Goal: Use online tool/utility: Utilize a website feature to perform a specific function

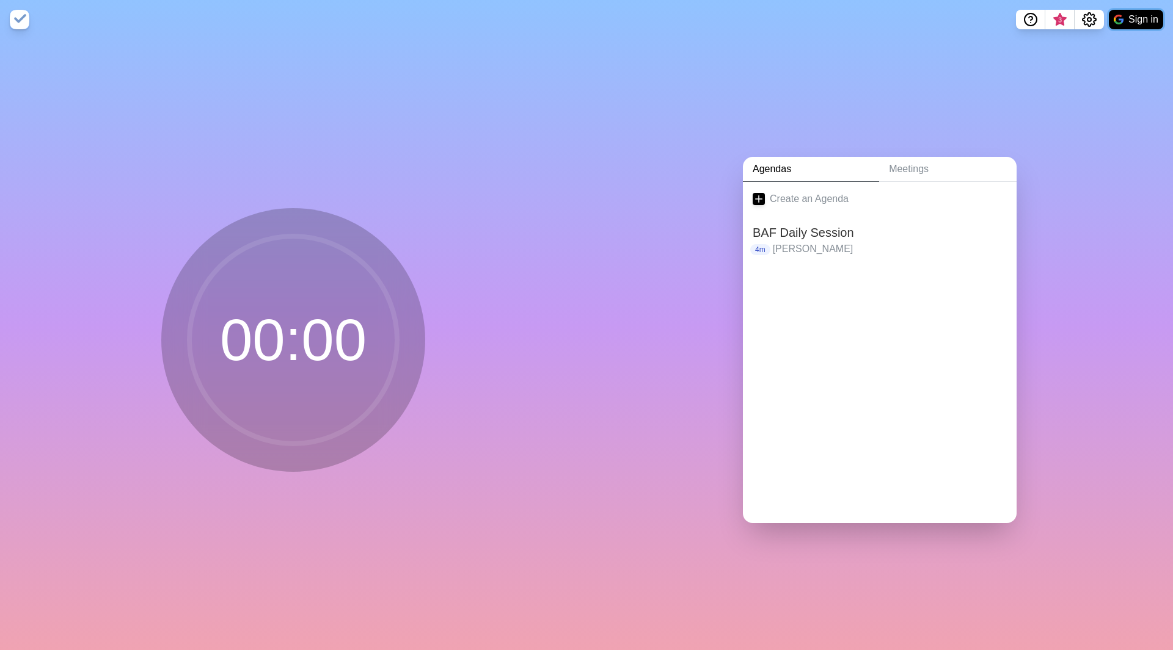
click at [1139, 25] on button "Sign in" at bounding box center [1136, 20] width 54 height 20
click at [1127, 34] on nav "3 Sign in" at bounding box center [586, 19] width 1173 height 39
click at [1131, 23] on button "Sign in" at bounding box center [1136, 20] width 54 height 20
click at [1127, 20] on button "Sign in" at bounding box center [1136, 20] width 54 height 20
drag, startPoint x: 560, startPoint y: 260, endPoint x: 746, endPoint y: 143, distance: 219.8
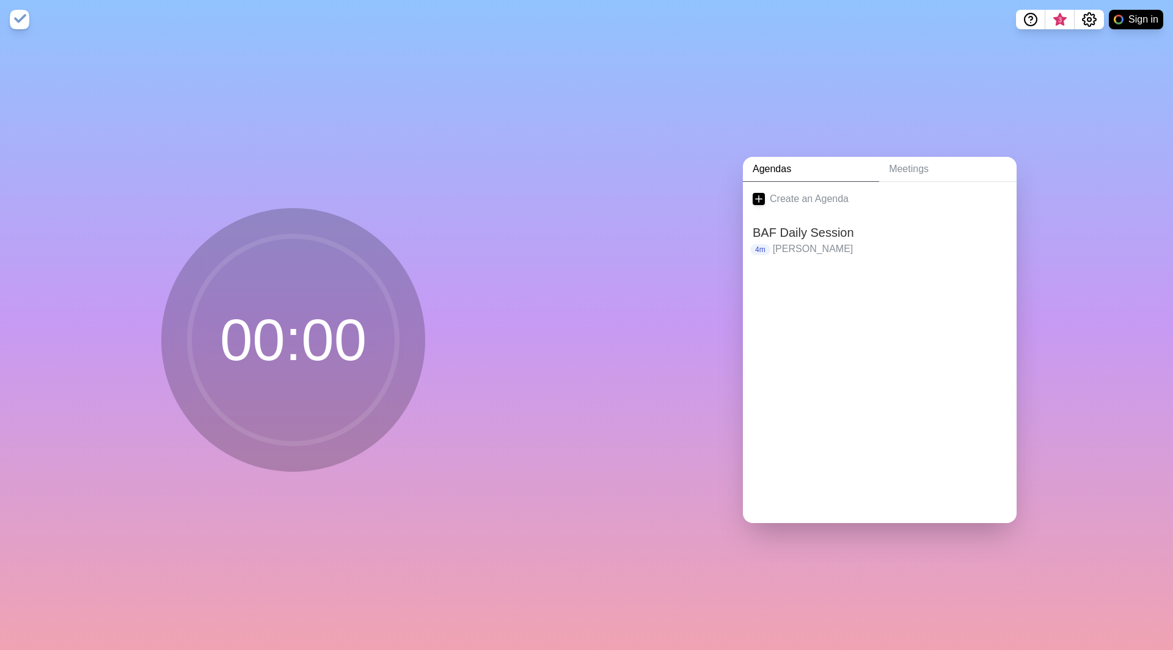
click at [559, 260] on div "00 : 00" at bounding box center [293, 344] width 586 height 611
click at [1140, 13] on button "Sign in" at bounding box center [1136, 20] width 54 height 20
click at [1130, 10] on button "Sign in" at bounding box center [1136, 20] width 54 height 20
click at [752, 193] on icon at bounding box center [758, 199] width 12 height 12
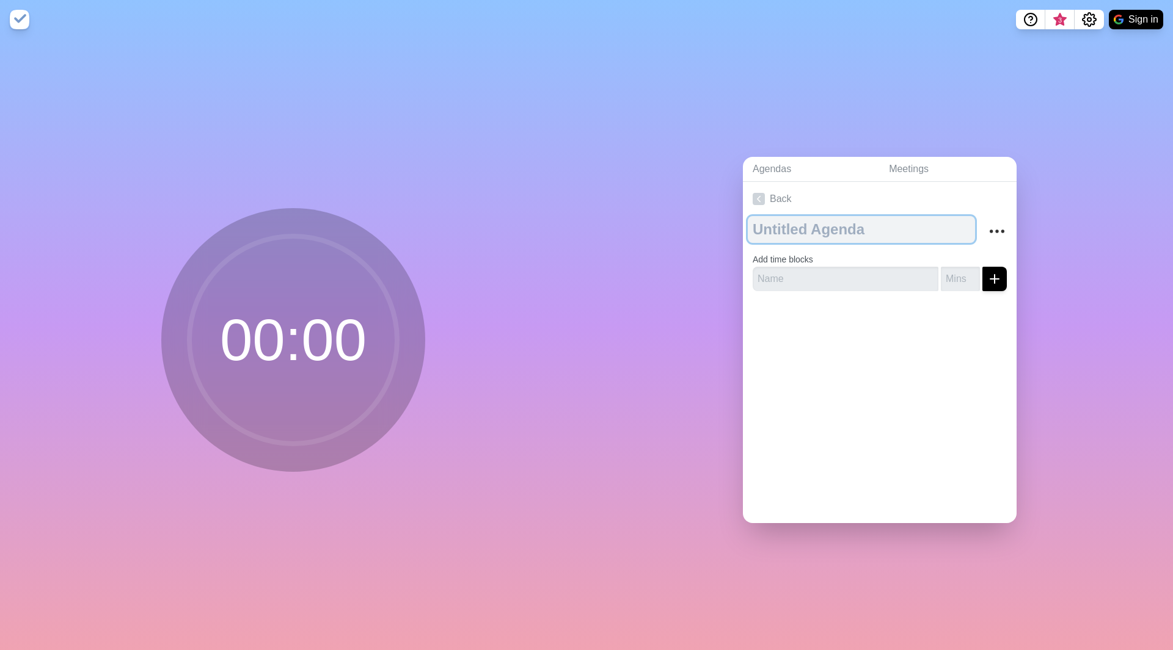
click at [796, 225] on textarea at bounding box center [861, 229] width 227 height 27
click at [789, 223] on textarea "BAF daily" at bounding box center [861, 229] width 227 height 27
type textarea "BAF Daily"
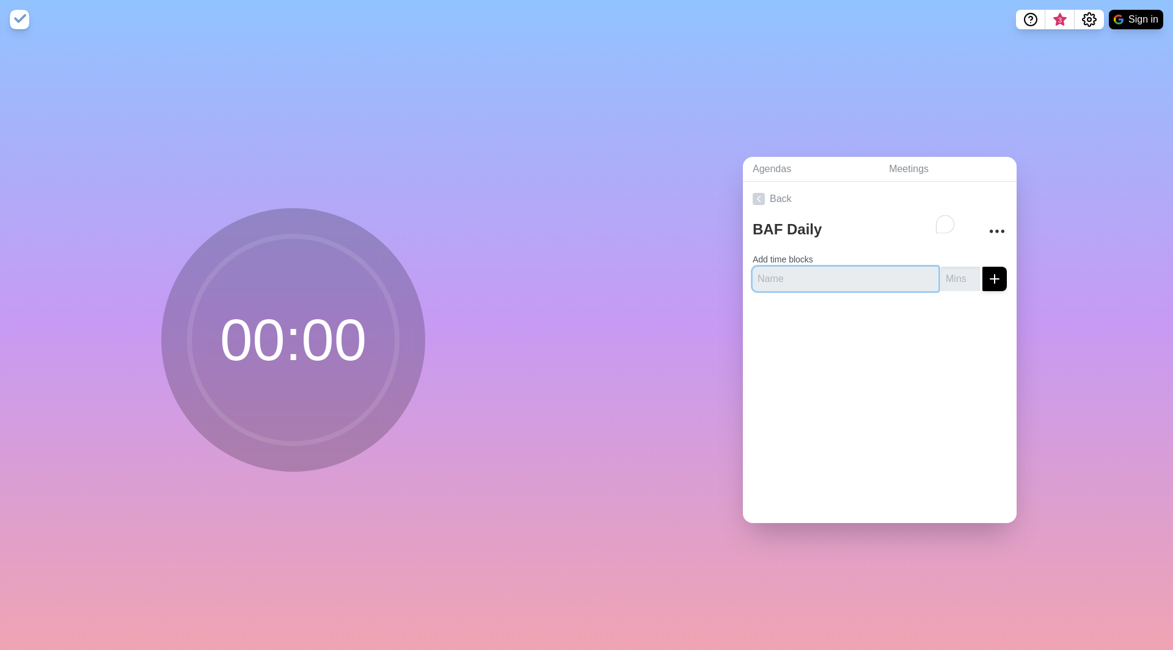
click at [784, 267] on input "text" at bounding box center [845, 279] width 186 height 24
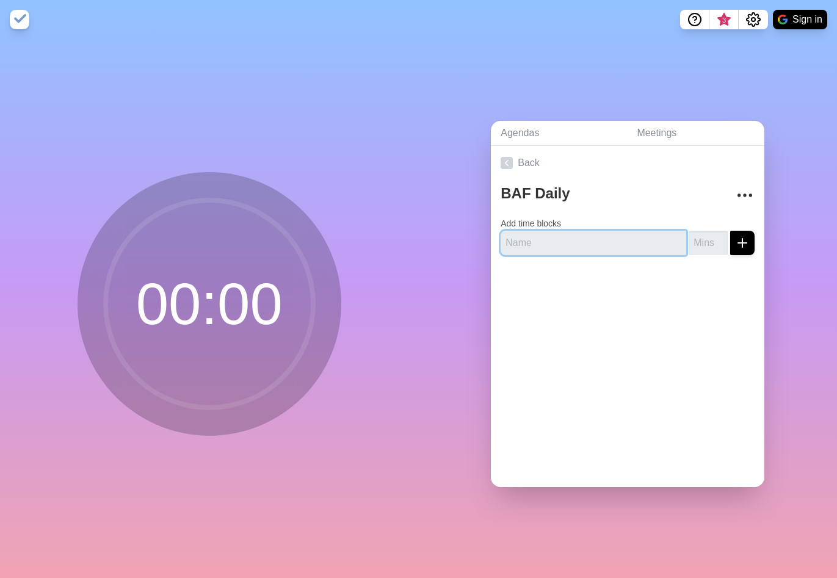
click at [574, 233] on input "text" at bounding box center [594, 243] width 186 height 24
type input "Ale"
click at [731, 231] on button "submit" at bounding box center [743, 243] width 24 height 24
type input "4"
click at [740, 231] on button "submit" at bounding box center [743, 243] width 24 height 24
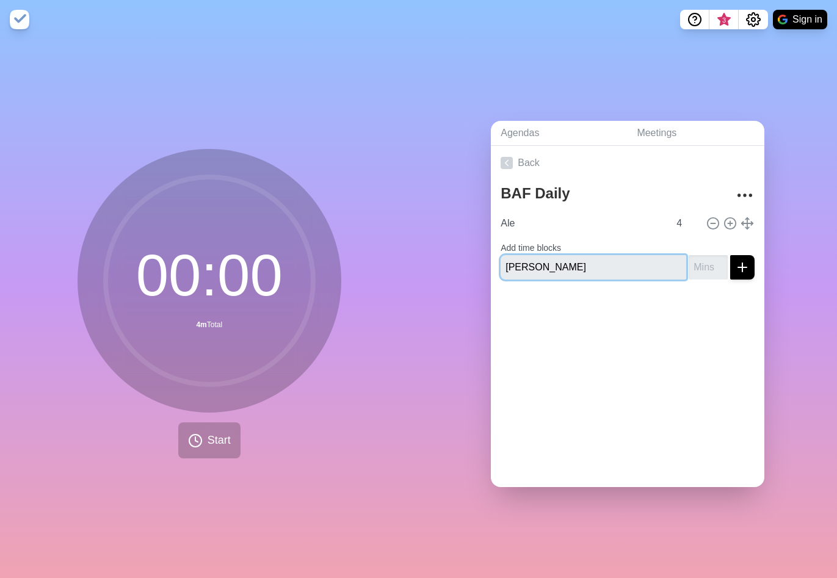
type input "[PERSON_NAME]"
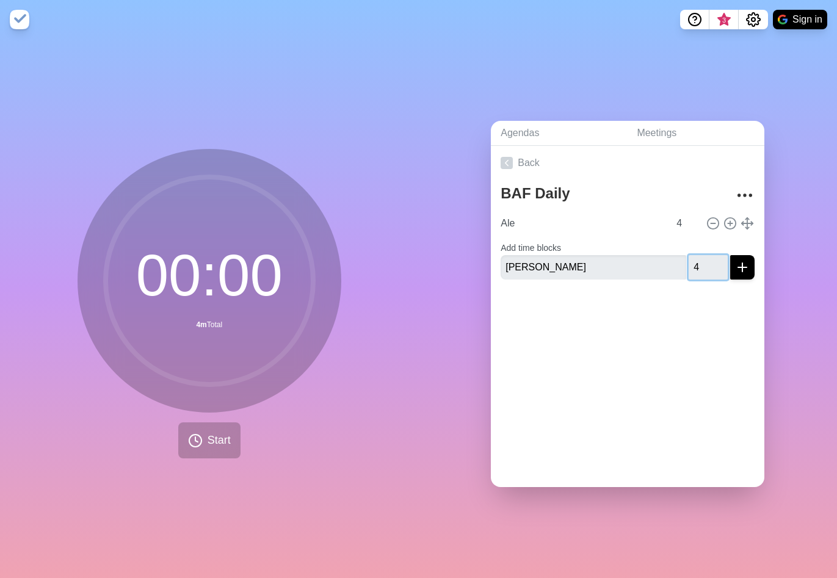
type input "4"
click at [735, 260] on icon "submit" at bounding box center [742, 267] width 15 height 15
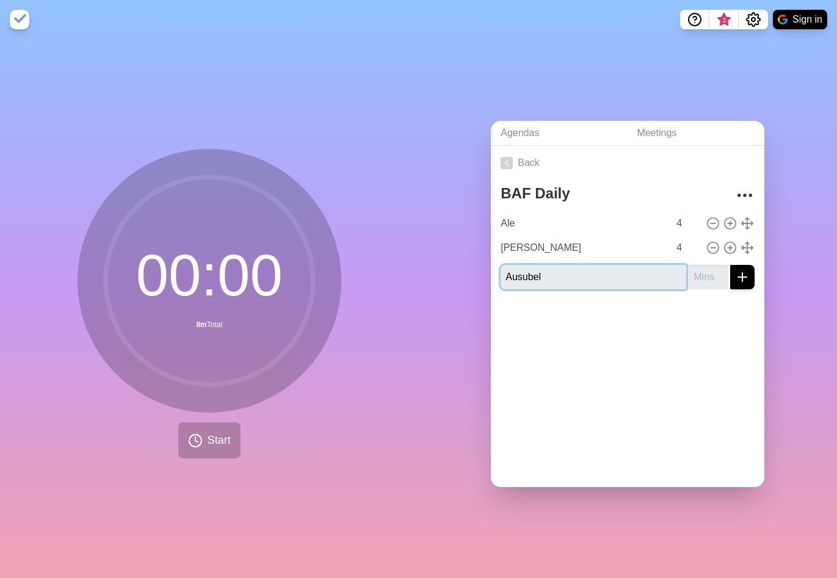
type input "Ausubel"
type input "4"
click at [735, 270] on icon "submit" at bounding box center [742, 277] width 15 height 15
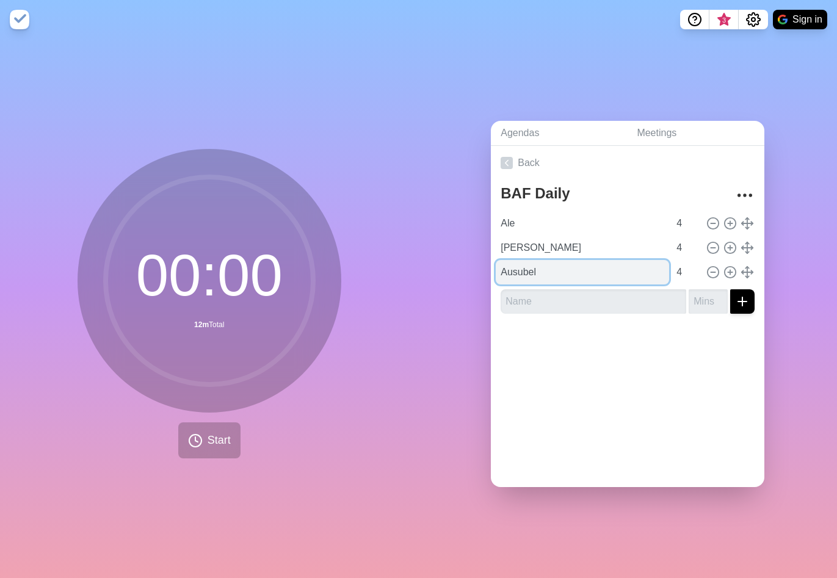
click at [602, 274] on input "Ausubel" at bounding box center [582, 272] width 173 height 24
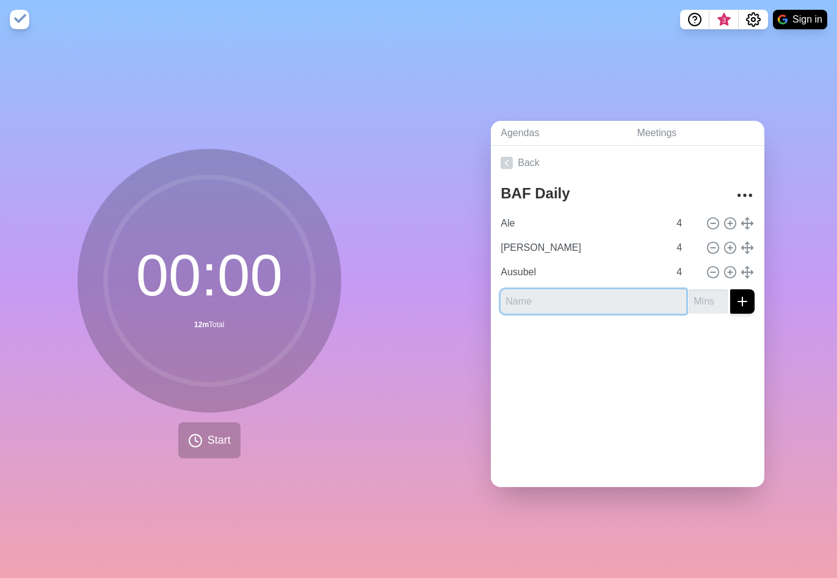
click at [512, 304] on input "text" at bounding box center [594, 302] width 186 height 24
type input "[PERSON_NAME]"
type input "4"
click at [731, 290] on button "submit" at bounding box center [743, 302] width 24 height 24
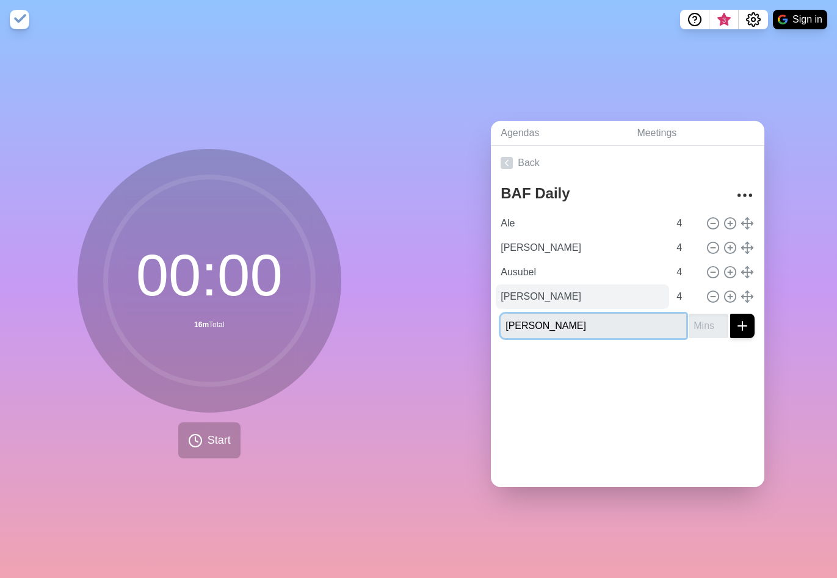
type input "[PERSON_NAME]"
type input "4"
click at [731, 314] on button "submit" at bounding box center [743, 326] width 24 height 24
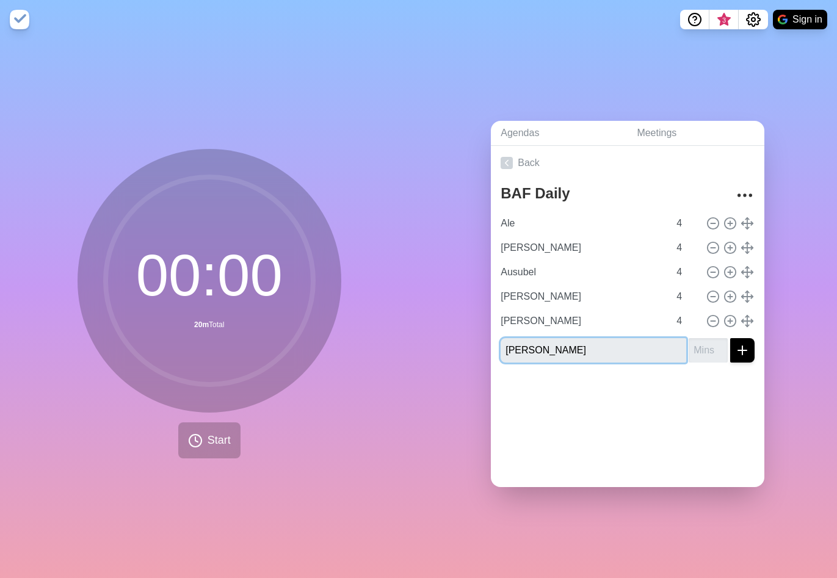
type input "[PERSON_NAME]"
type input "4"
click at [731, 338] on button "submit" at bounding box center [743, 350] width 24 height 24
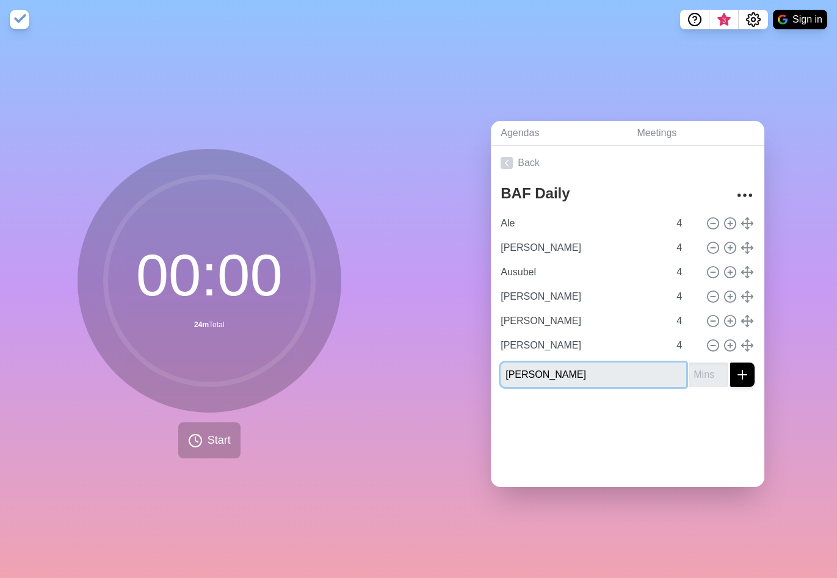
type input "[PERSON_NAME]"
type input "4"
click at [731, 363] on button "submit" at bounding box center [743, 375] width 24 height 24
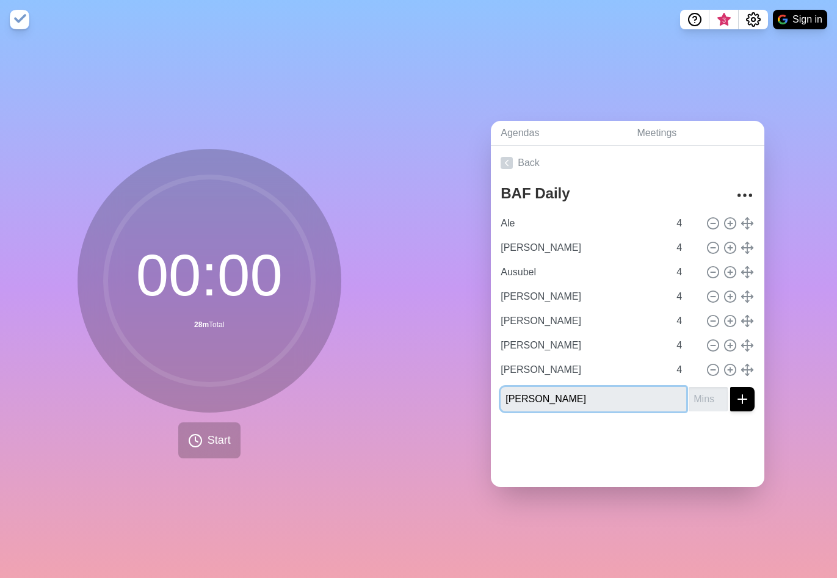
type input "[PERSON_NAME]"
type input "4"
click at [731, 387] on button "submit" at bounding box center [743, 399] width 24 height 24
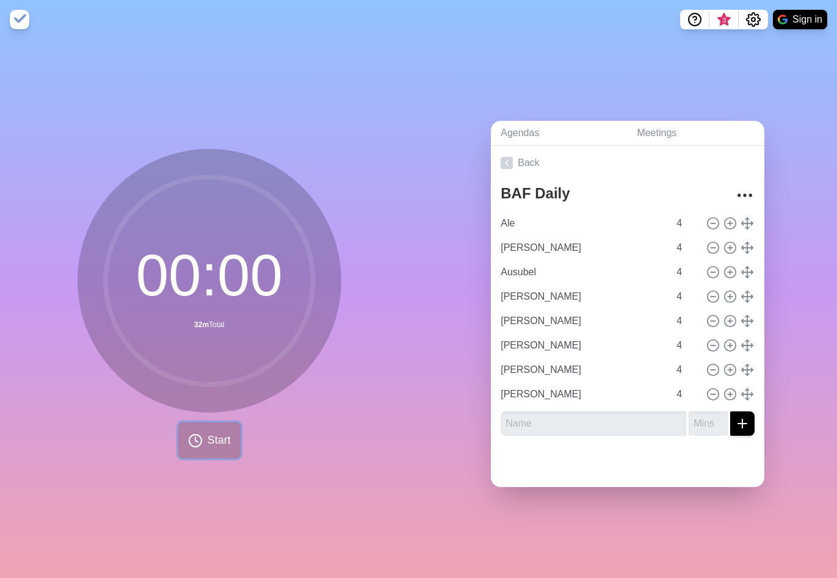
click at [219, 439] on span "Start" at bounding box center [219, 440] width 23 height 16
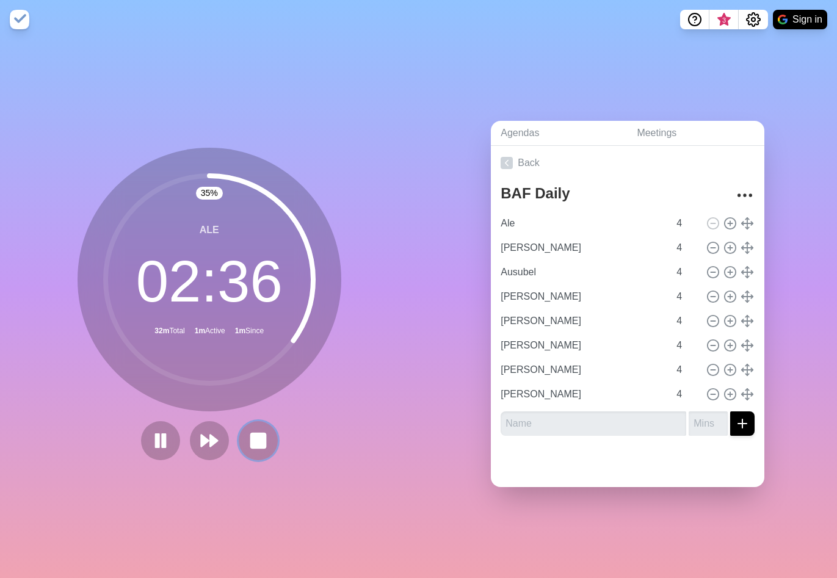
click at [251, 443] on rect at bounding box center [258, 441] width 15 height 15
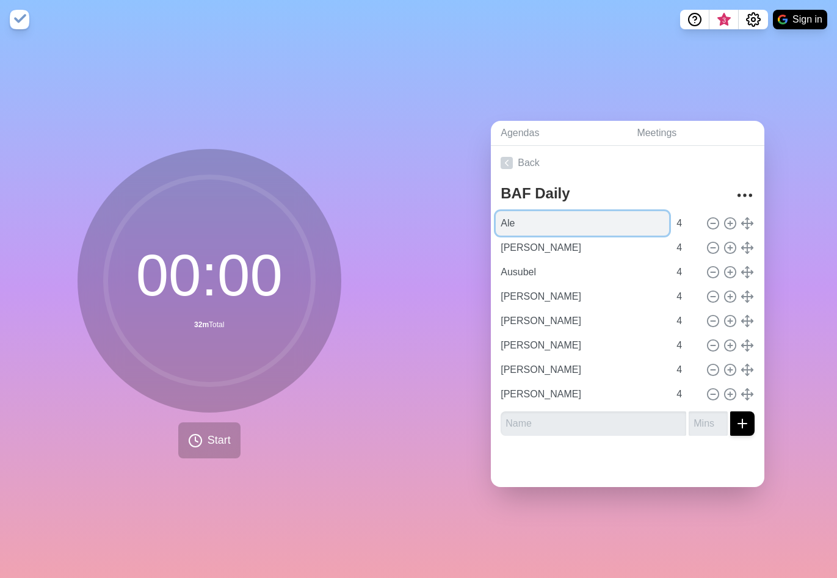
drag, startPoint x: 539, startPoint y: 222, endPoint x: 602, endPoint y: 224, distance: 62.9
click at [539, 223] on input "Ale" at bounding box center [582, 223] width 173 height 24
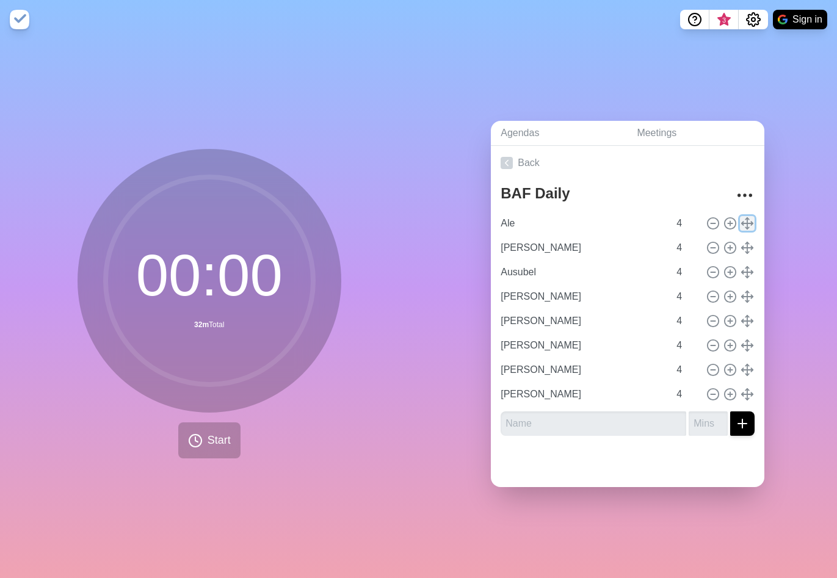
click at [741, 217] on icon at bounding box center [747, 223] width 13 height 13
type input "Ausubel"
type input "[PERSON_NAME]"
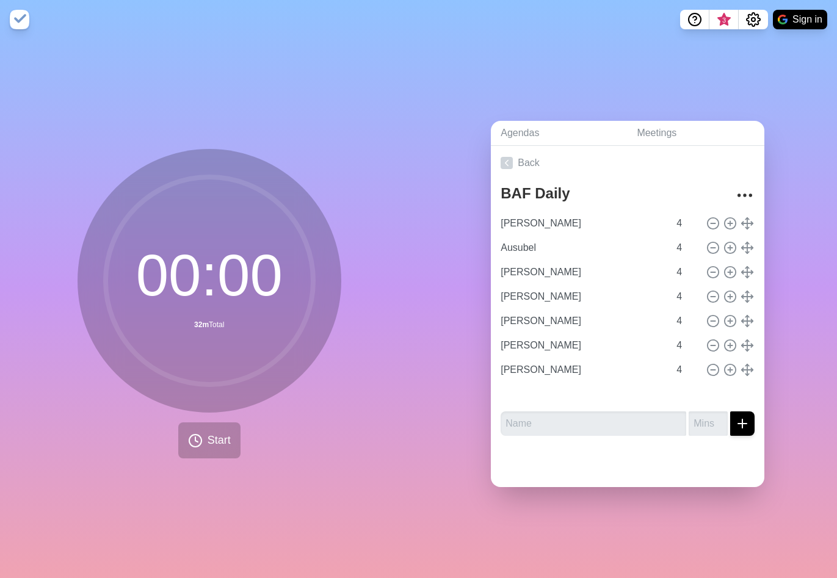
type input "[PERSON_NAME]"
type input "Ale"
type input "[PERSON_NAME]"
click at [206, 427] on button "Start" at bounding box center [209, 441] width 62 height 36
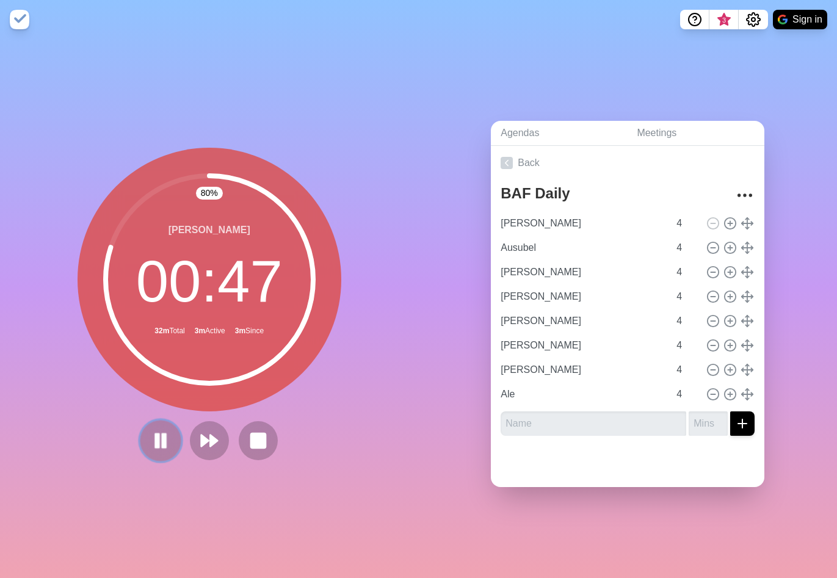
click at [155, 439] on rect at bounding box center [157, 440] width 4 height 13
type input "[PERSON_NAME]"
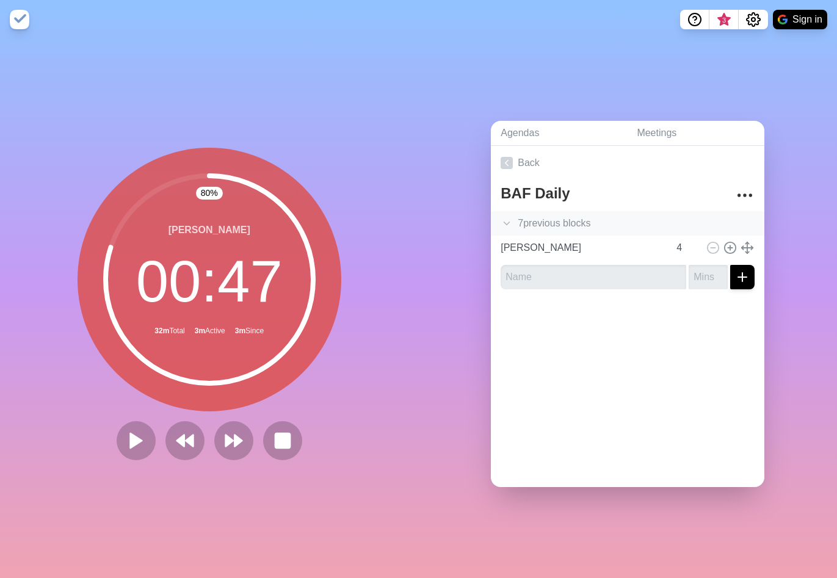
click at [505, 217] on icon at bounding box center [507, 223] width 12 height 12
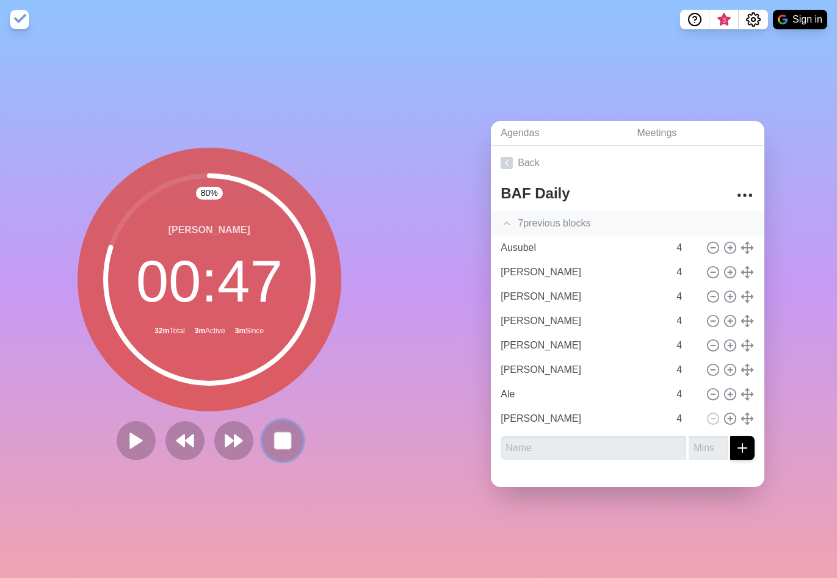
click at [286, 433] on rect at bounding box center [282, 440] width 15 height 15
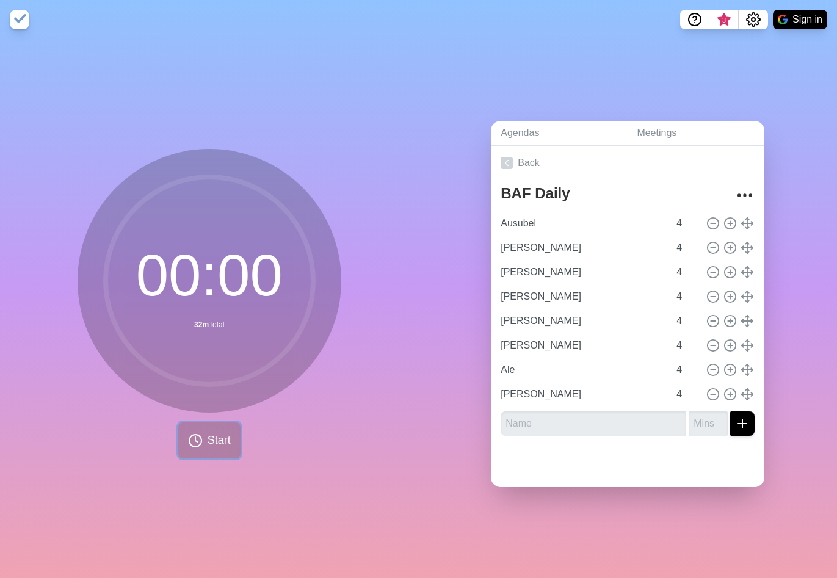
click at [220, 435] on span "Start" at bounding box center [219, 440] width 23 height 16
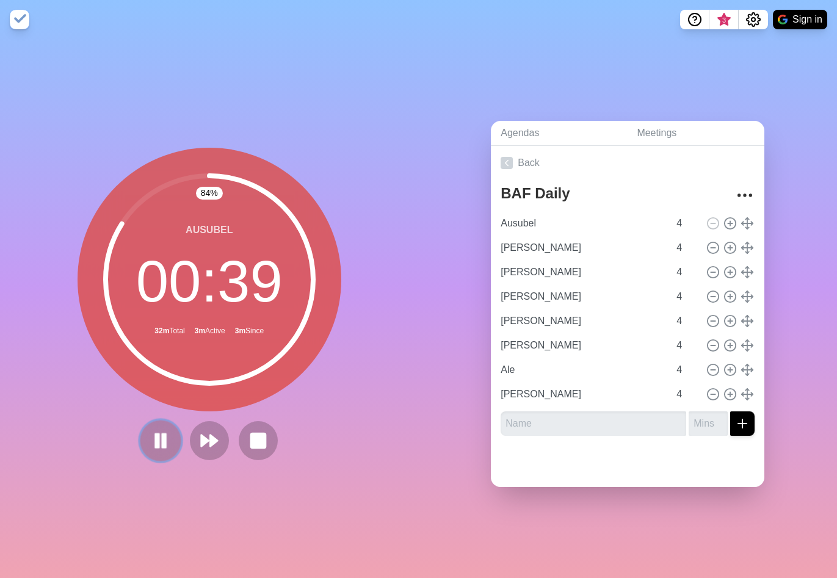
click at [155, 437] on icon at bounding box center [160, 441] width 21 height 21
type input "[PERSON_NAME]"
click at [250, 437] on rect at bounding box center [257, 440] width 15 height 15
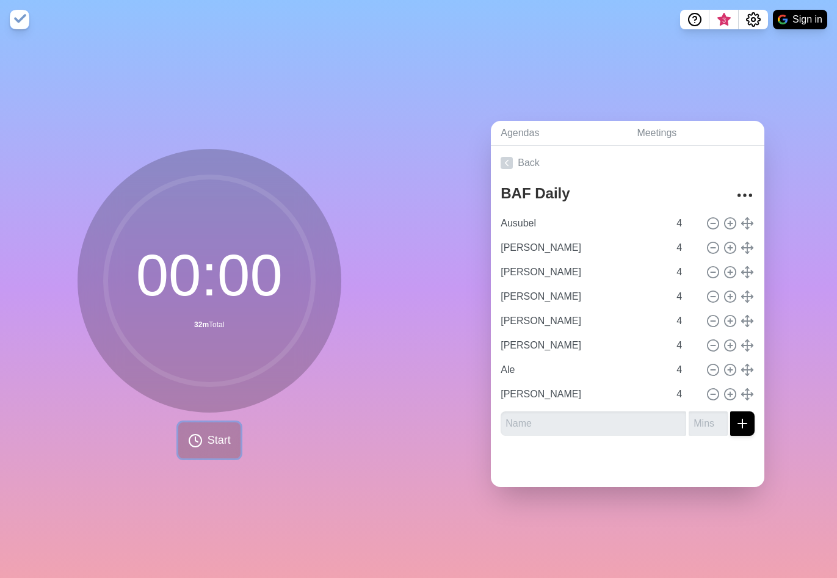
click at [208, 439] on span "Start" at bounding box center [219, 440] width 23 height 16
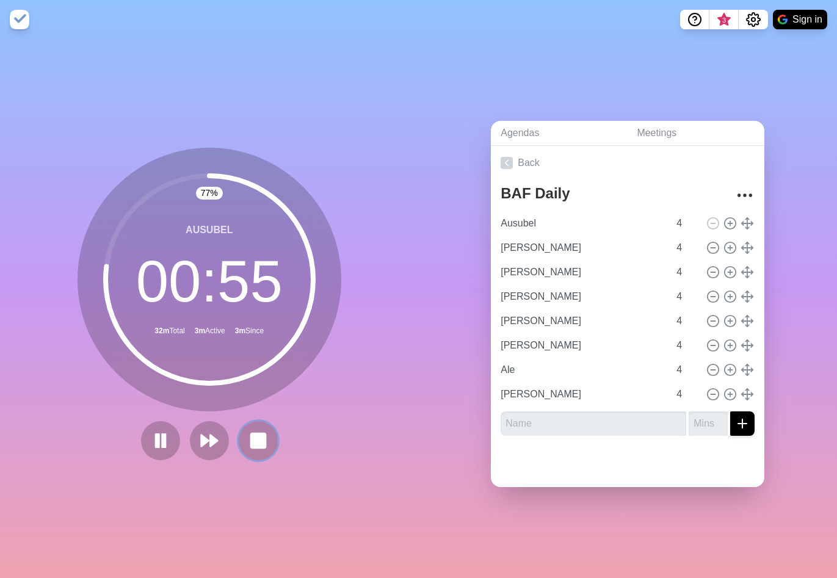
click at [251, 435] on rect at bounding box center [258, 441] width 15 height 15
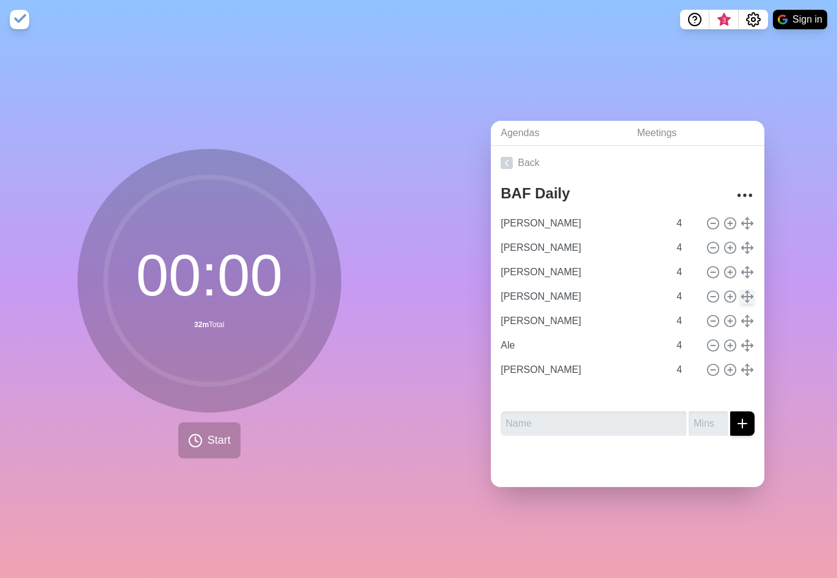
type input "[PERSON_NAME]"
type input "Ale"
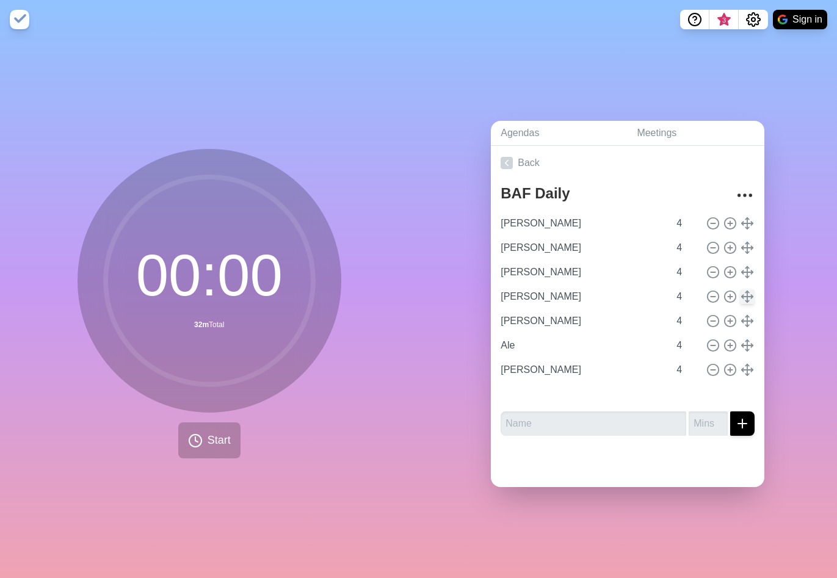
type input "[PERSON_NAME]"
type input "Ausubel"
type input "[PERSON_NAME]"
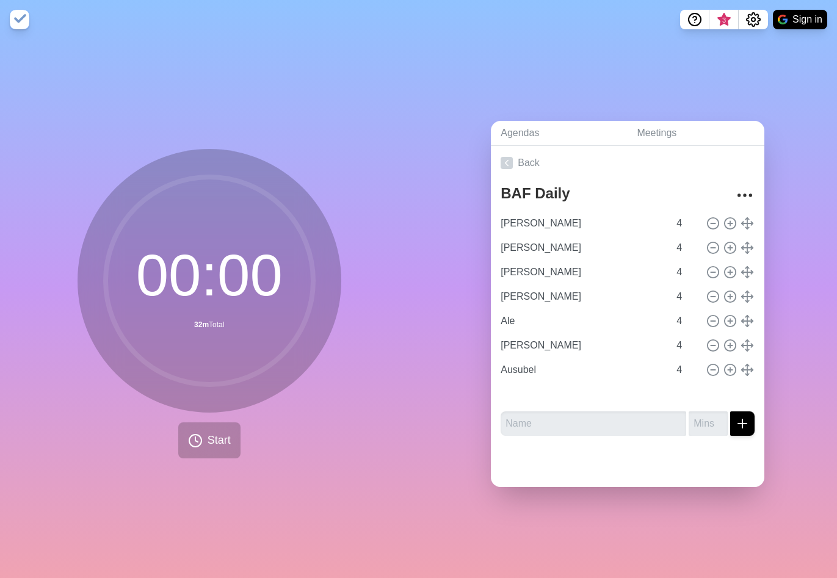
type input "[PERSON_NAME]"
type input "Ale"
type input "[PERSON_NAME]"
type input "Ausubel"
type input "[PERSON_NAME]"
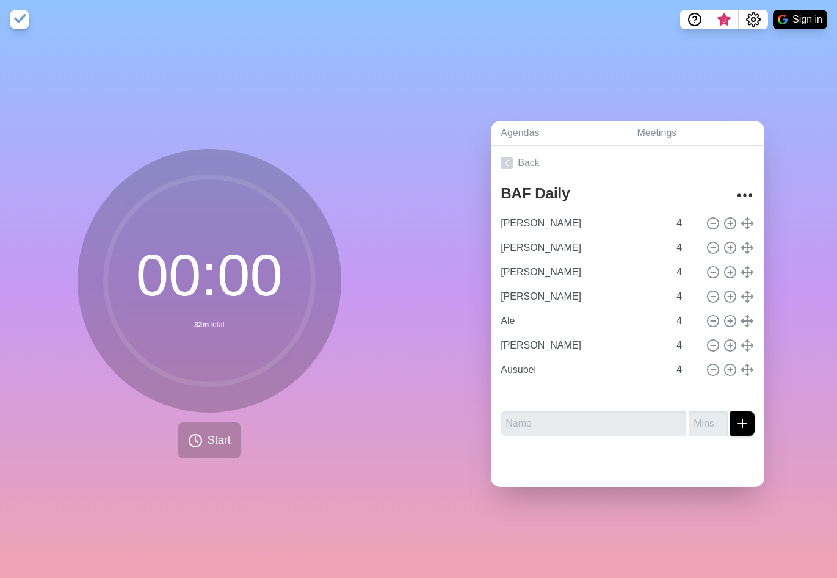
type input "[PERSON_NAME]"
click at [188, 434] on icon at bounding box center [195, 441] width 15 height 15
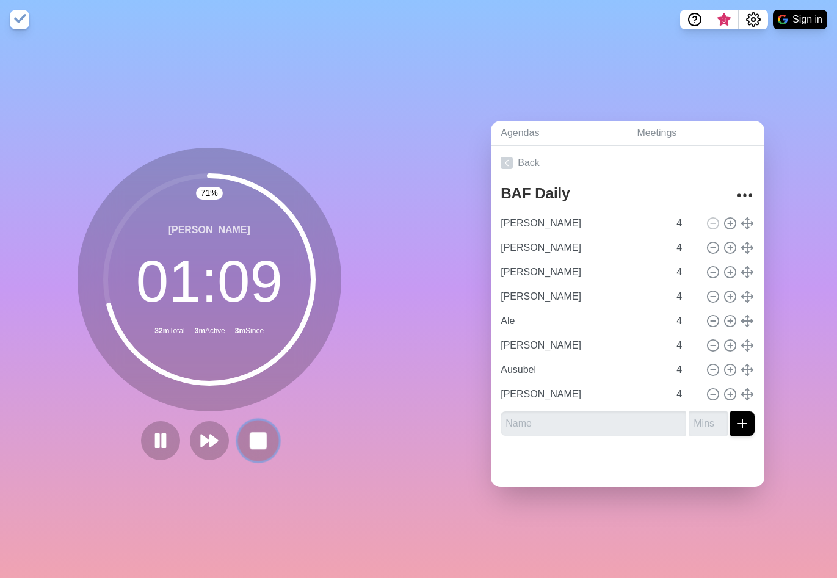
click at [250, 440] on rect at bounding box center [257, 440] width 15 height 15
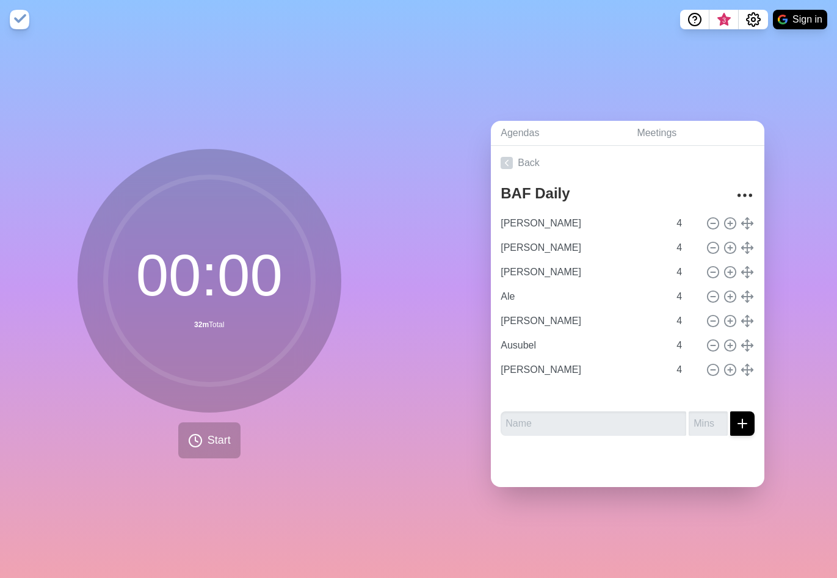
type input "[PERSON_NAME]"
type input "Ale"
type input "[PERSON_NAME]"
type input "Ausubel"
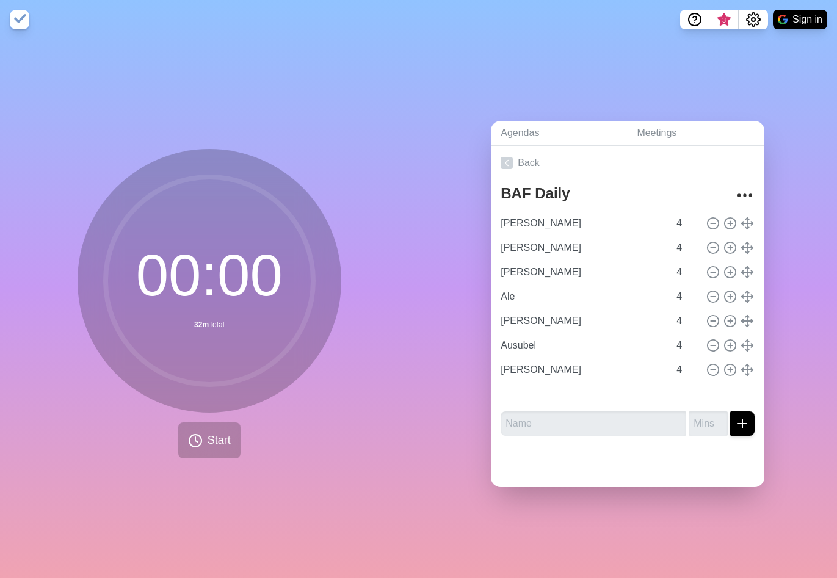
type input "[PERSON_NAME]"
click at [208, 442] on span "Start" at bounding box center [219, 440] width 23 height 16
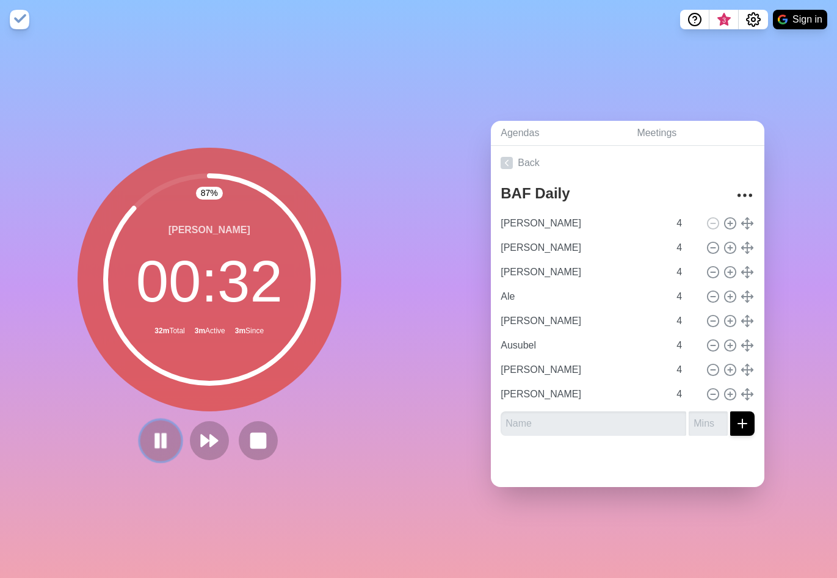
click at [150, 435] on icon at bounding box center [160, 441] width 21 height 21
click at [249, 448] on button at bounding box center [258, 440] width 41 height 41
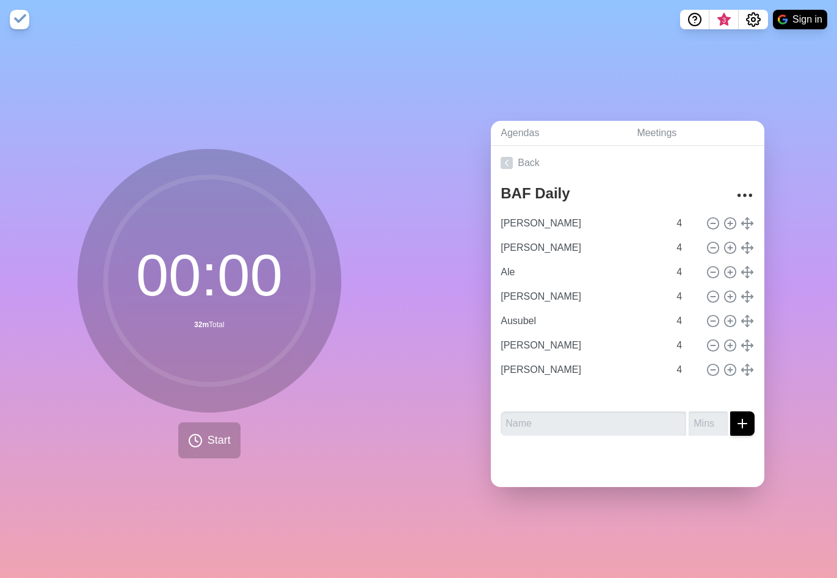
type input "[PERSON_NAME]"
type input "Ale"
type input "[PERSON_NAME]"
type input "Ausubel"
type input "[PERSON_NAME]"
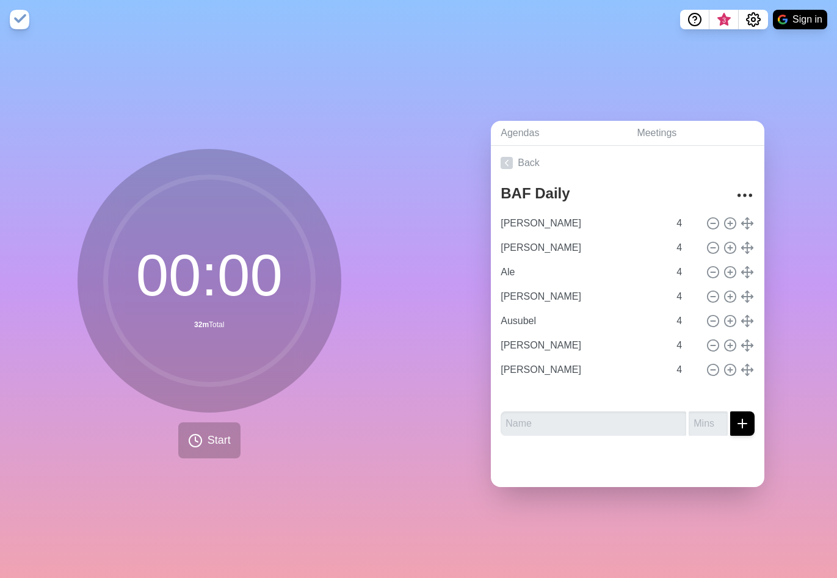
type input "[PERSON_NAME]"
click at [202, 443] on button "Start" at bounding box center [209, 441] width 62 height 36
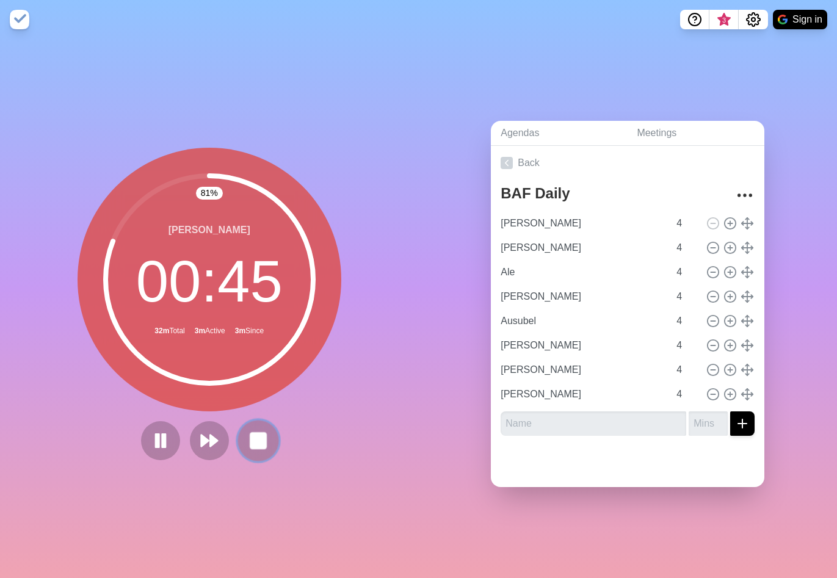
click at [267, 437] on button at bounding box center [258, 440] width 41 height 41
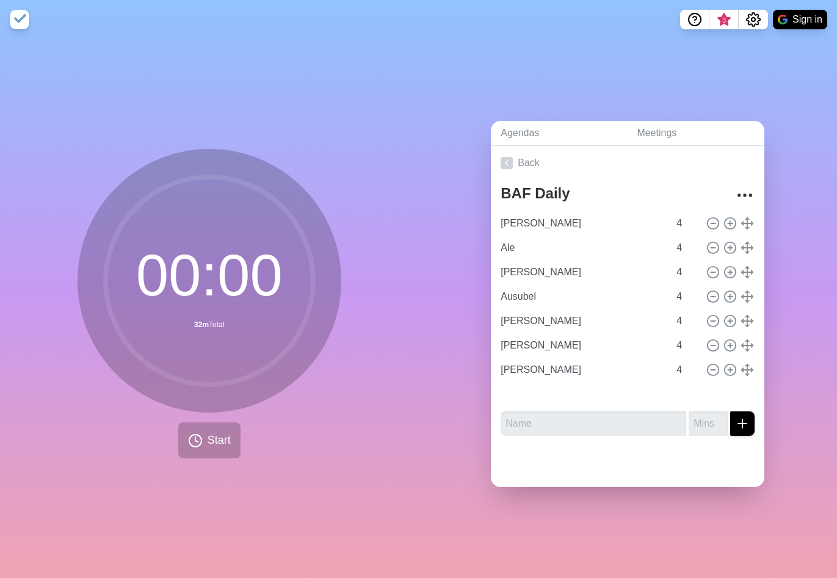
type input "Ale"
type input "[PERSON_NAME]"
type input "Ausubel"
type input "[PERSON_NAME]"
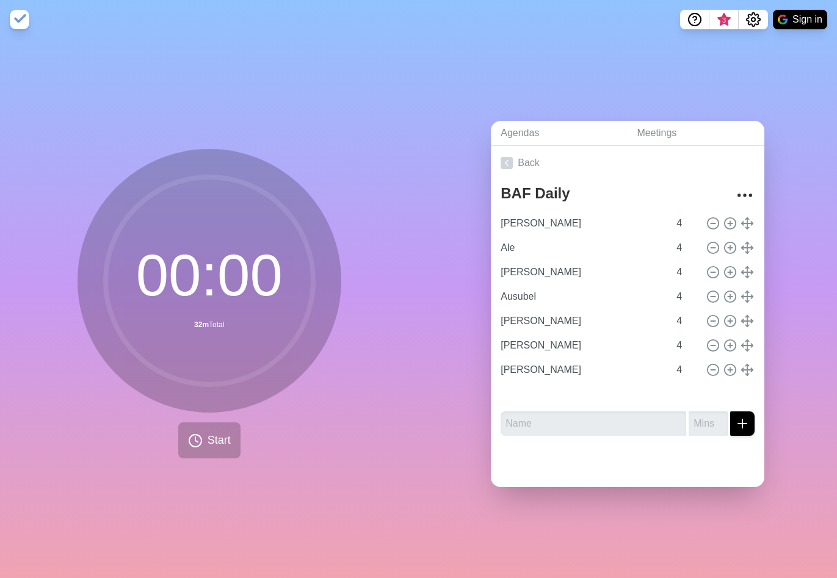
type input "[PERSON_NAME]"
